Goal: Information Seeking & Learning: Learn about a topic

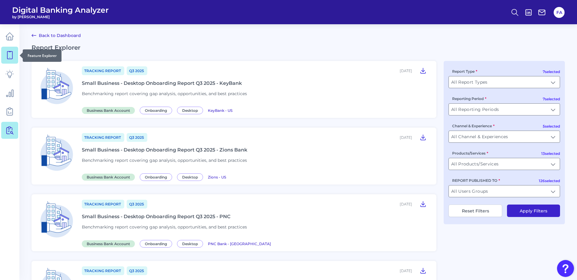
click at [13, 47] on link at bounding box center [9, 55] width 17 height 17
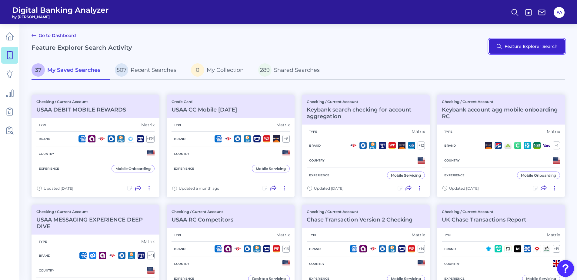
click at [512, 44] on button "Feature Explorer Search" at bounding box center [527, 46] width 76 height 15
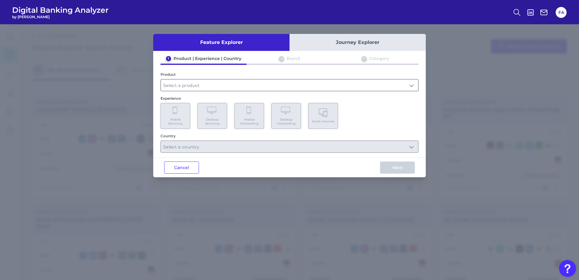
click at [178, 83] on input "text" at bounding box center [290, 85] width 258 height 12
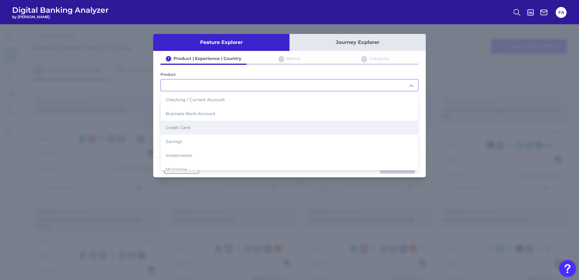
click at [217, 127] on li "Credit Card" at bounding box center [290, 128] width 258 height 14
type input "Credit Card"
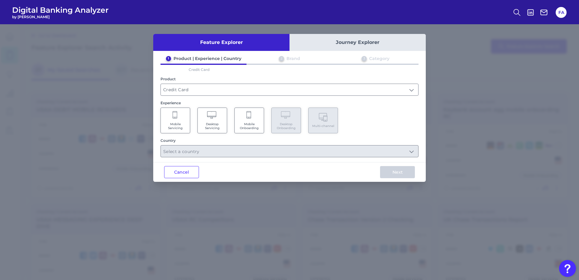
click at [251, 119] on icon at bounding box center [249, 115] width 5 height 8
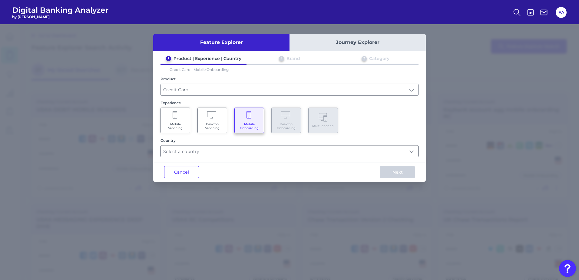
click at [262, 153] on input "text" at bounding box center [290, 151] width 258 height 12
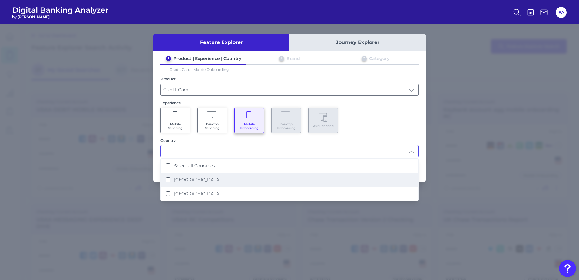
drag, startPoint x: 309, startPoint y: 187, endPoint x: 317, endPoint y: 179, distance: 11.6
click at [308, 187] on li "[GEOGRAPHIC_DATA]" at bounding box center [290, 194] width 258 height 14
type input "[GEOGRAPHIC_DATA]"
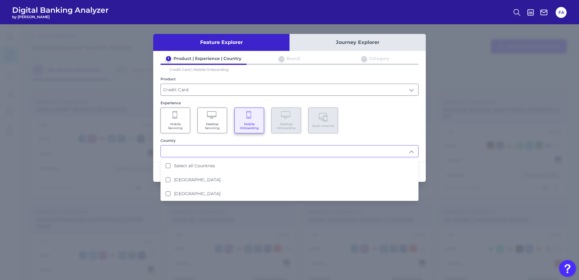
scroll to position [0, 0]
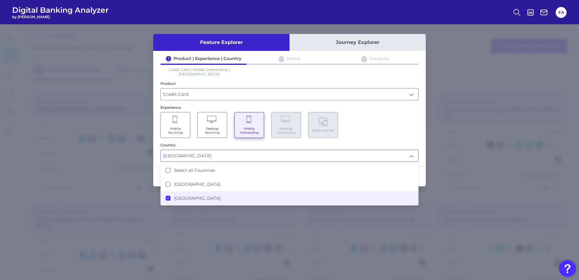
click at [372, 137] on div "1 Product | Experience | Country 2 Brand 3 Category Credit Card | Mobile Onboar…" at bounding box center [289, 109] width 273 height 106
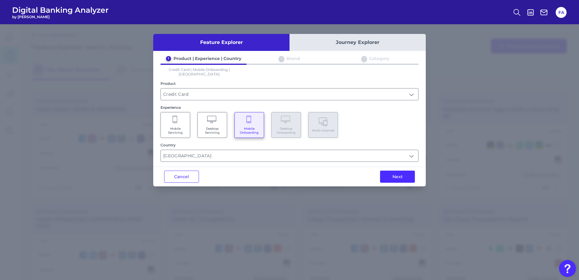
click at [402, 175] on button "Next" at bounding box center [397, 177] width 35 height 12
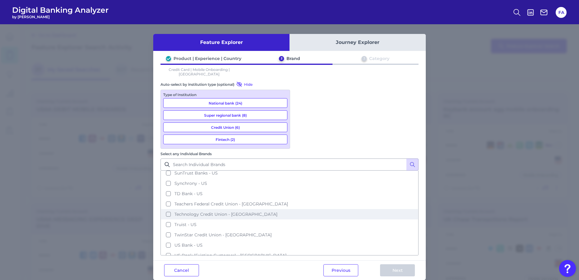
scroll to position [350, 0]
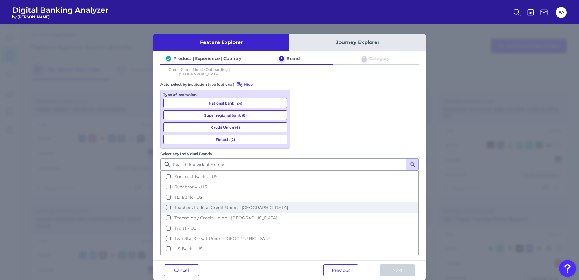
click at [316, 202] on button "Teachers Federal Credit Union - [GEOGRAPHIC_DATA]" at bounding box center [289, 207] width 257 height 10
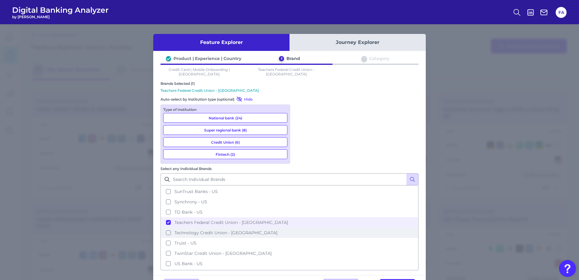
click at [288, 220] on span "Teachers Federal Credit Union - [GEOGRAPHIC_DATA]" at bounding box center [232, 222] width 114 height 5
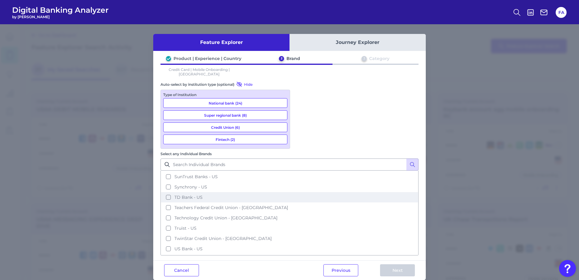
click at [203, 195] on span "TD Bank - US" at bounding box center [189, 197] width 28 height 5
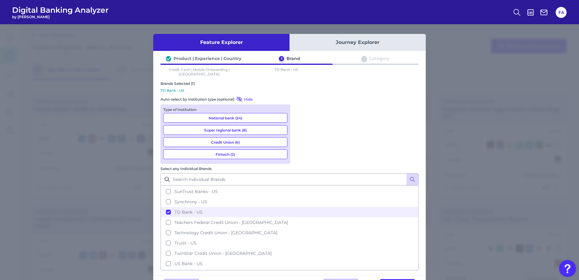
click at [399, 279] on button "Next" at bounding box center [397, 285] width 35 height 12
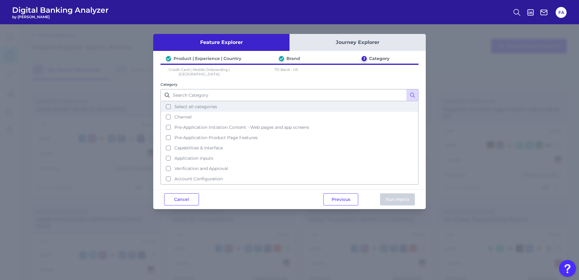
click at [193, 104] on span "Select all categories" at bounding box center [196, 106] width 43 height 5
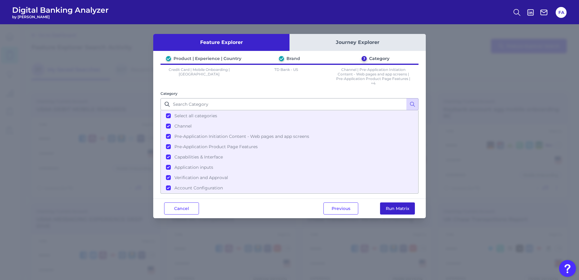
click at [413, 209] on button "Run Matrix" at bounding box center [397, 208] width 35 height 12
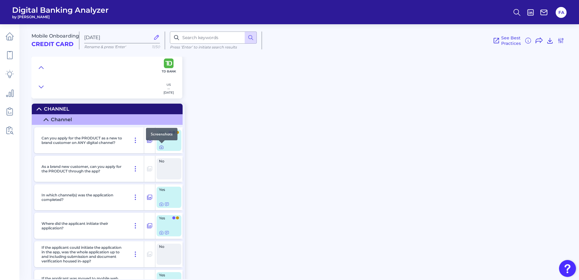
click at [161, 147] on icon at bounding box center [161, 147] width 5 height 5
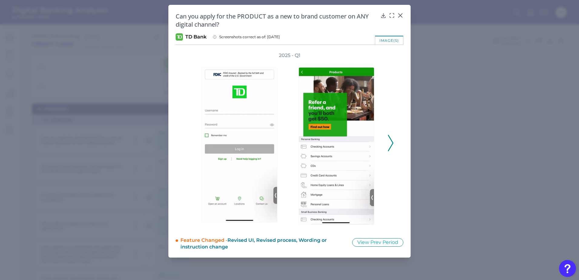
click at [390, 135] on icon at bounding box center [390, 143] width 5 height 16
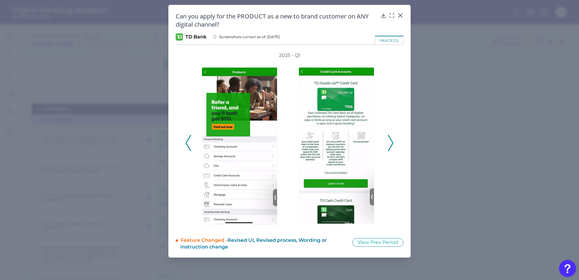
click at [391, 142] on icon at bounding box center [390, 143] width 5 height 16
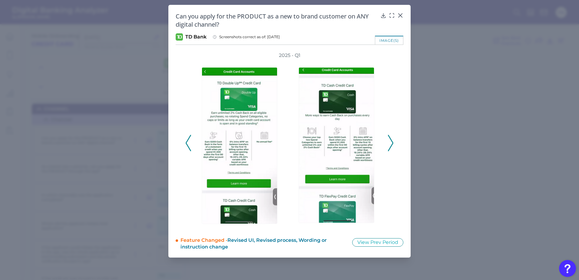
click at [391, 142] on icon at bounding box center [390, 143] width 5 height 16
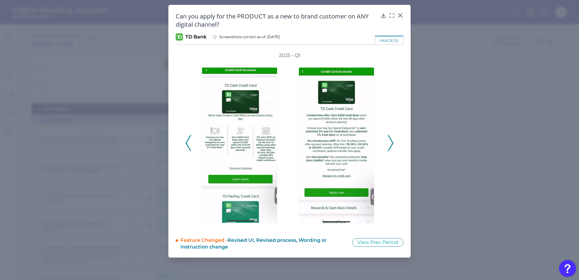
click at [391, 142] on icon at bounding box center [390, 143] width 5 height 16
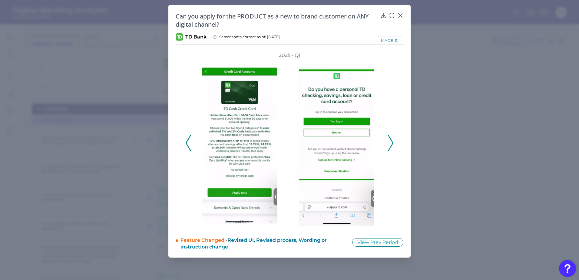
click at [391, 142] on icon at bounding box center [390, 143] width 5 height 16
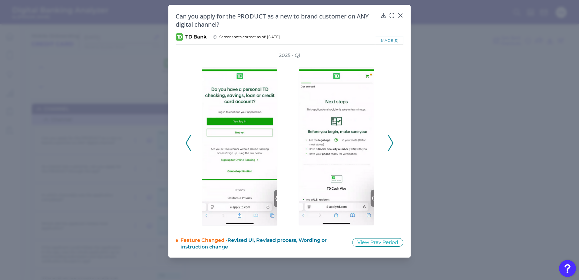
click at [391, 142] on icon at bounding box center [390, 143] width 5 height 16
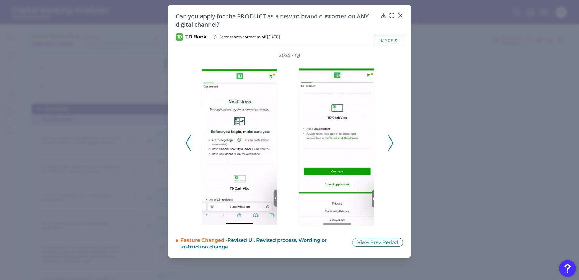
click at [391, 142] on icon at bounding box center [390, 143] width 5 height 16
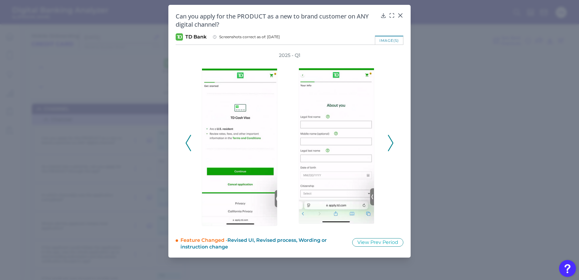
click at [391, 142] on icon at bounding box center [390, 143] width 5 height 16
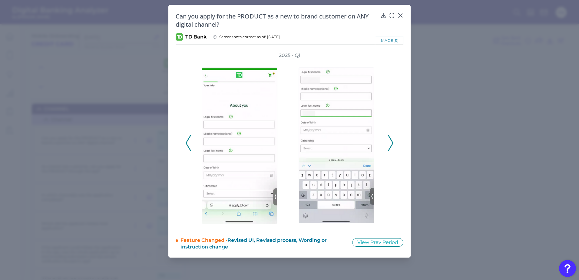
click at [401, 12] on icon at bounding box center [400, 15] width 6 height 6
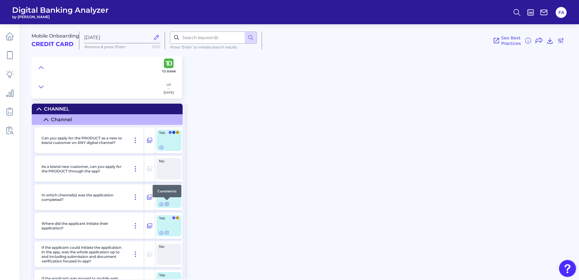
click at [167, 204] on icon at bounding box center [167, 204] width 5 height 5
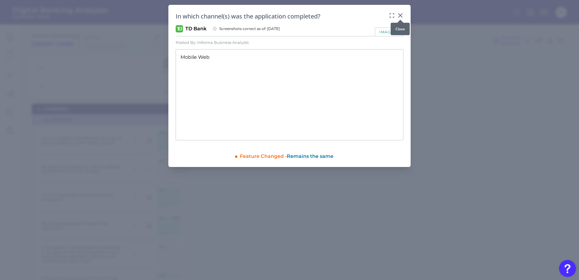
click at [401, 15] on icon at bounding box center [401, 16] width 4 height 4
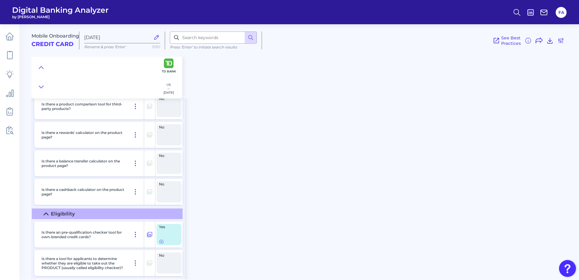
scroll to position [788, 0]
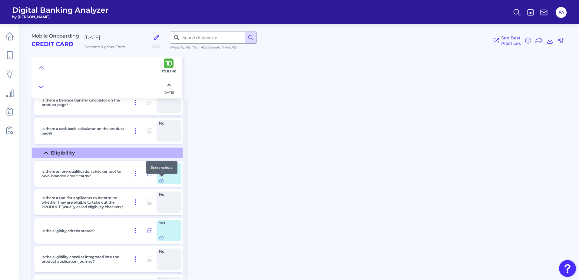
click at [161, 180] on icon at bounding box center [161, 180] width 5 height 5
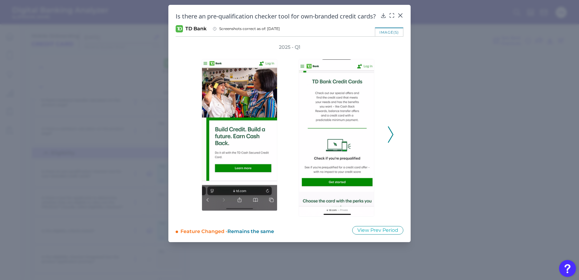
click at [392, 139] on icon at bounding box center [390, 134] width 5 height 16
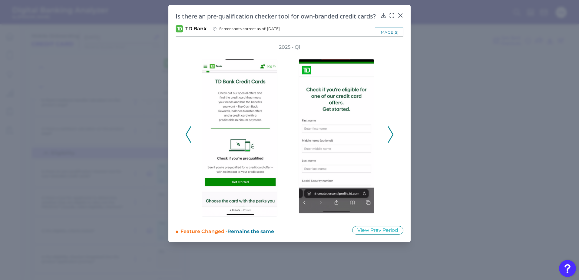
click at [391, 140] on icon at bounding box center [390, 134] width 5 height 16
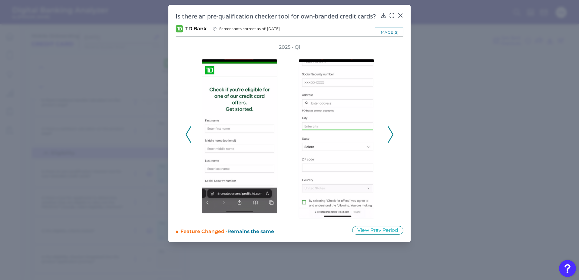
click at [391, 140] on icon at bounding box center [390, 134] width 5 height 16
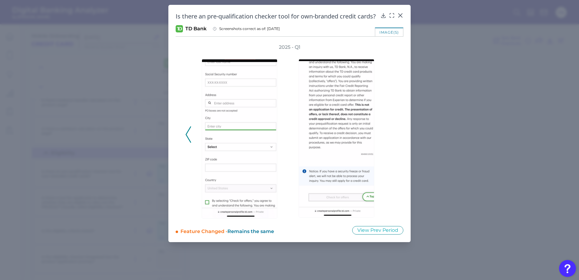
click at [391, 139] on div "2025 - Q1" at bounding box center [289, 131] width 208 height 175
click at [382, 118] on div at bounding box center [338, 135] width 91 height 168
click at [340, 126] on img at bounding box center [337, 138] width 76 height 158
click at [258, 136] on img at bounding box center [240, 138] width 76 height 159
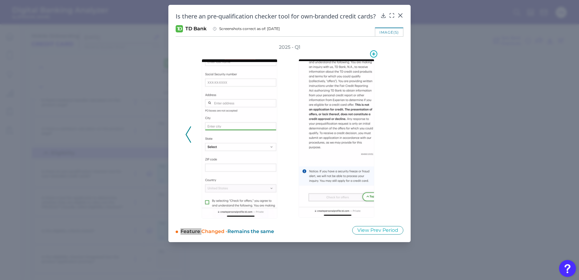
drag, startPoint x: 334, startPoint y: 116, endPoint x: 390, endPoint y: 18, distance: 112.5
click at [334, 116] on img at bounding box center [337, 138] width 76 height 158
click at [401, 15] on icon at bounding box center [401, 16] width 4 height 4
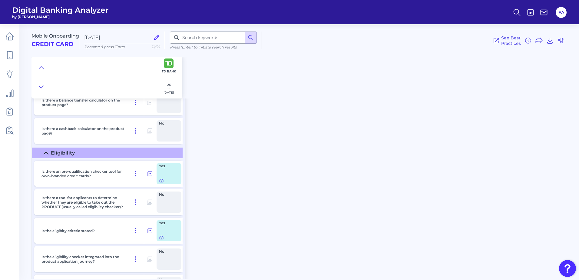
click at [160, 200] on div "No" at bounding box center [169, 201] width 25 height 21
click at [161, 237] on icon at bounding box center [161, 237] width 5 height 5
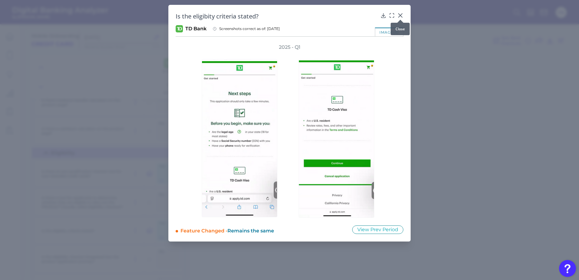
click at [401, 14] on icon at bounding box center [401, 16] width 4 height 4
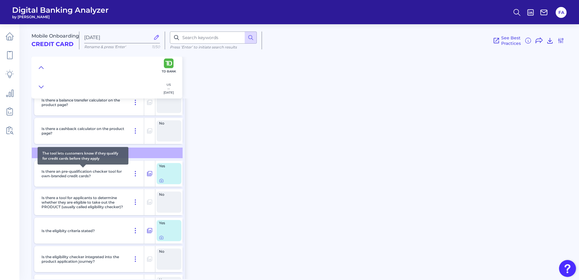
click at [53, 172] on p "Is there an pre-qualification checker tool for own-branded credit cards?" at bounding box center [83, 173] width 83 height 9
click at [54, 172] on p "Is there an pre-qualification checker tool for own-branded credit cards?" at bounding box center [83, 173] width 83 height 9
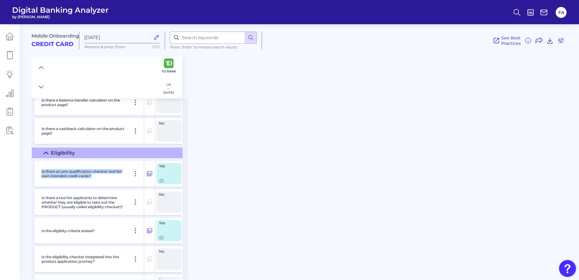
click at [238, 166] on div "Mobile Onboarding Credit Card [DATE] Rename & press 'Enter' 11/50 Press ‘Enter’…" at bounding box center [306, 149] width 548 height 259
